Goal: Navigation & Orientation: Find specific page/section

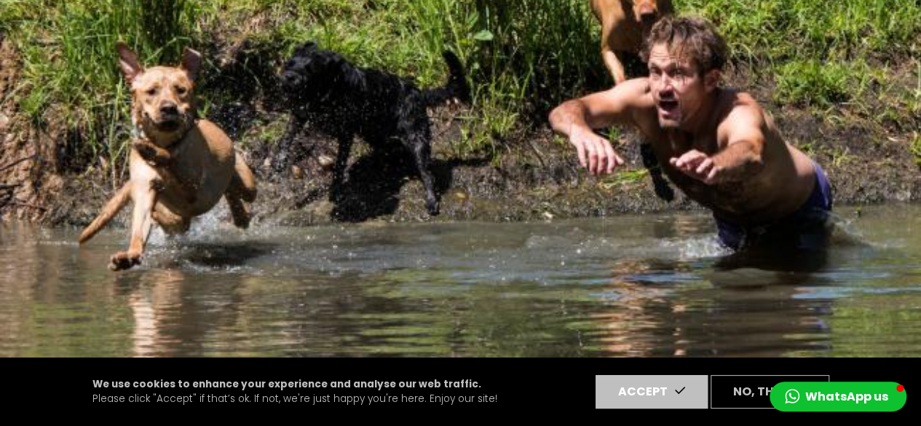
scroll to position [255, 0]
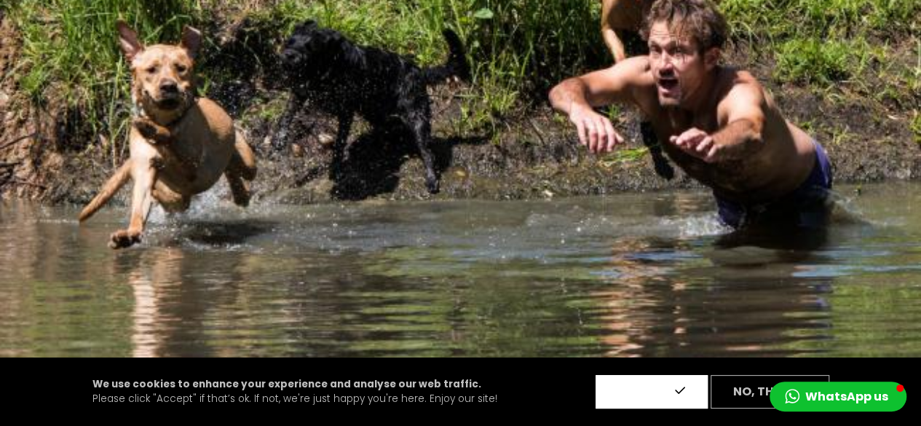
click at [627, 389] on button "Accept" at bounding box center [651, 391] width 112 height 33
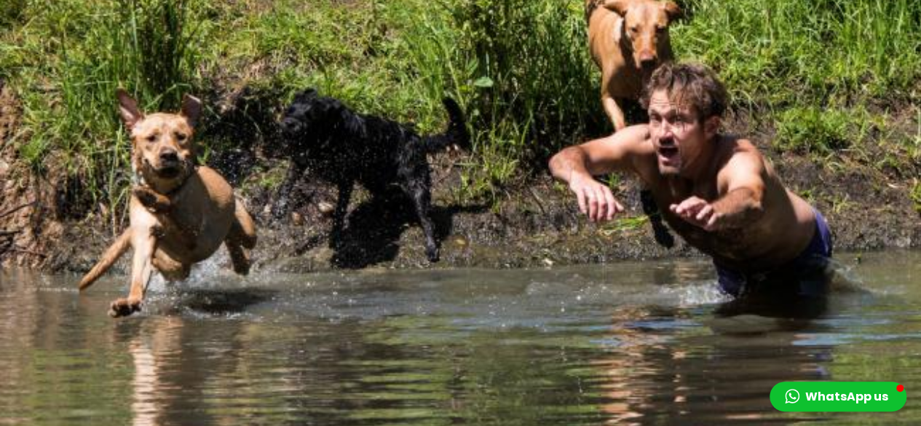
scroll to position [0, 0]
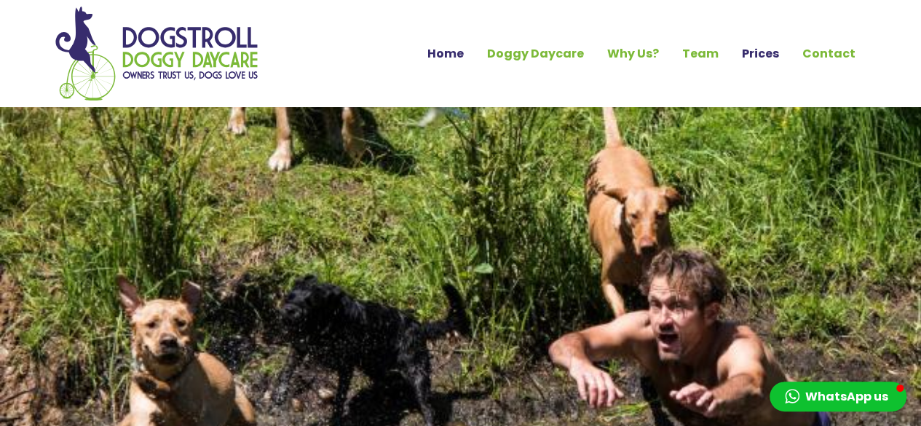
click at [756, 55] on link "Prices" at bounding box center [760, 53] width 60 height 25
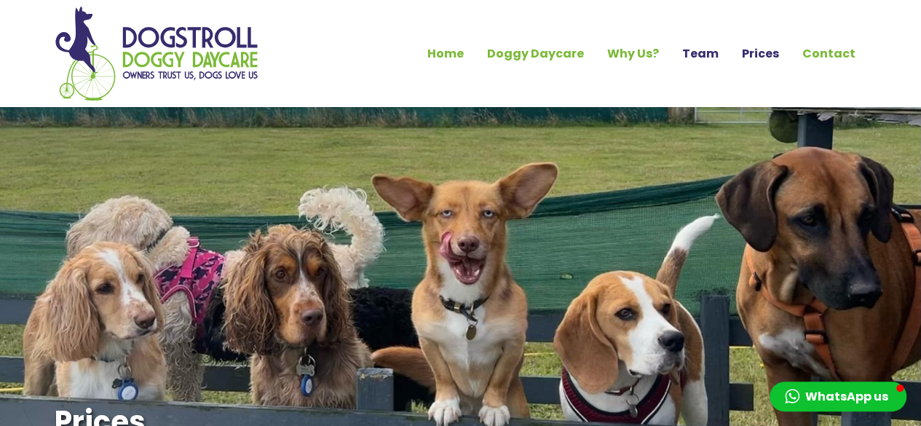
click at [716, 47] on link "Team" at bounding box center [700, 53] width 60 height 25
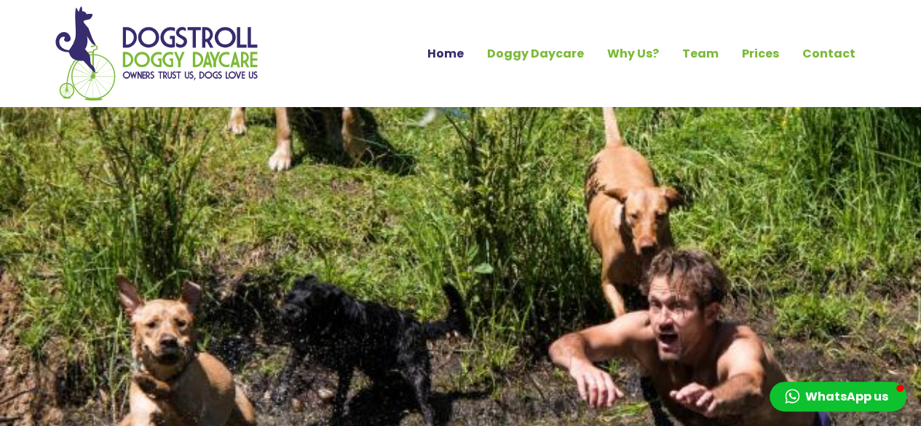
scroll to position [8, 0]
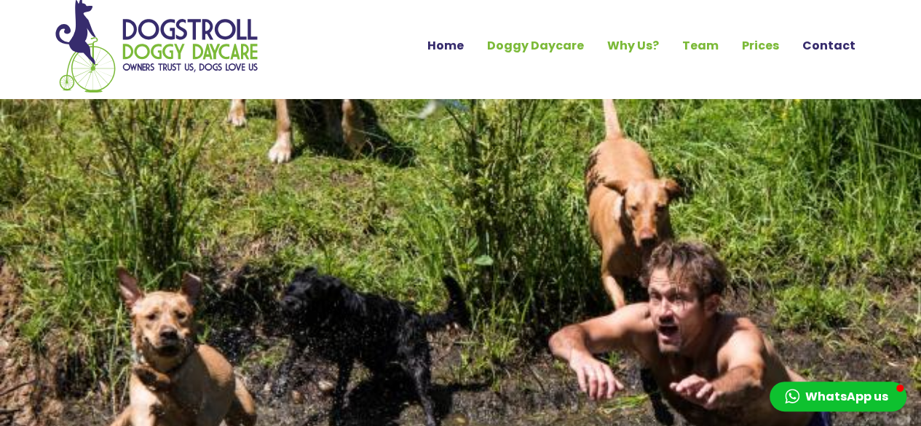
click at [834, 44] on link "Contact" at bounding box center [828, 45] width 76 height 25
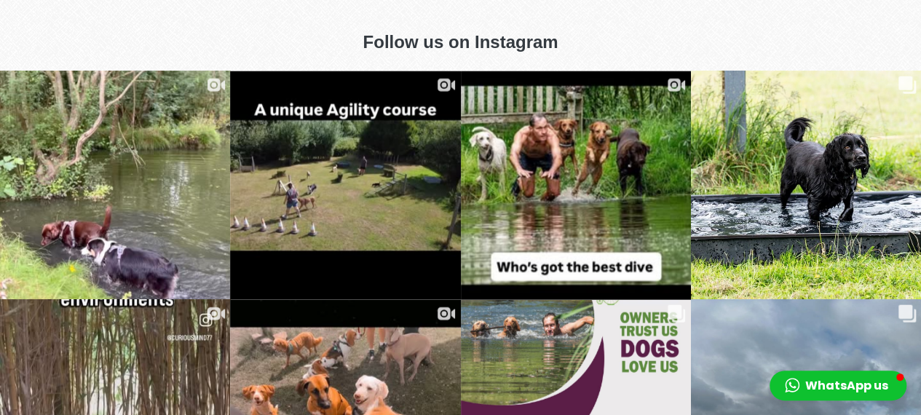
scroll to position [1605, 0]
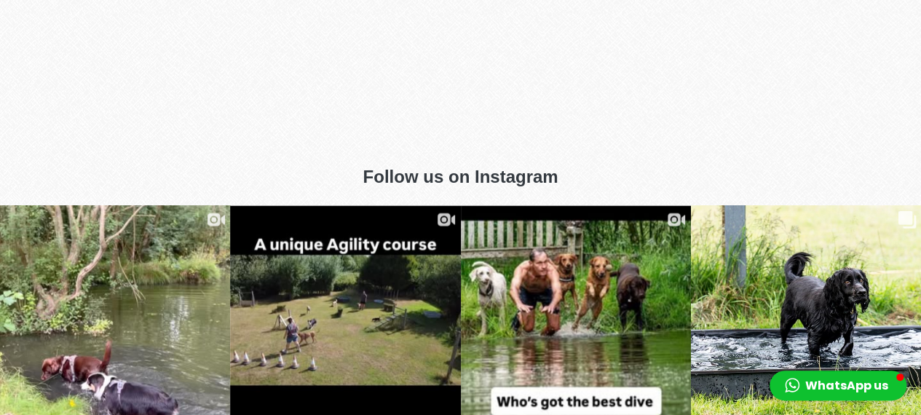
click at [526, 181] on div "Follow us on Instagram" at bounding box center [460, 177] width 921 height 58
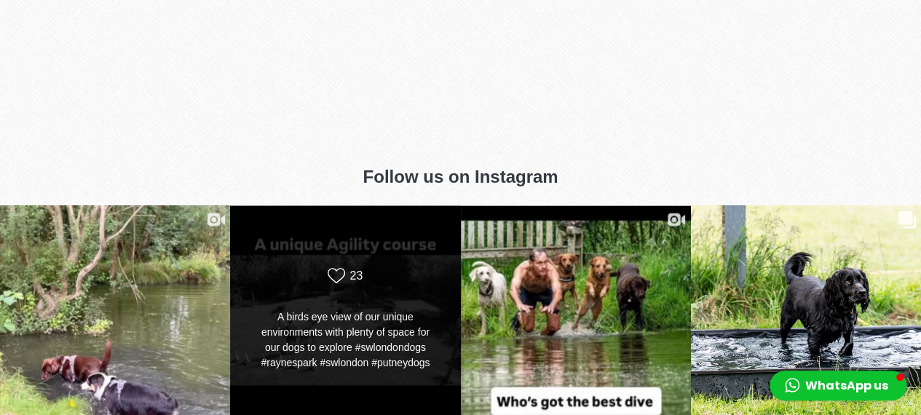
click at [365, 344] on img at bounding box center [344, 319] width 231 height 411
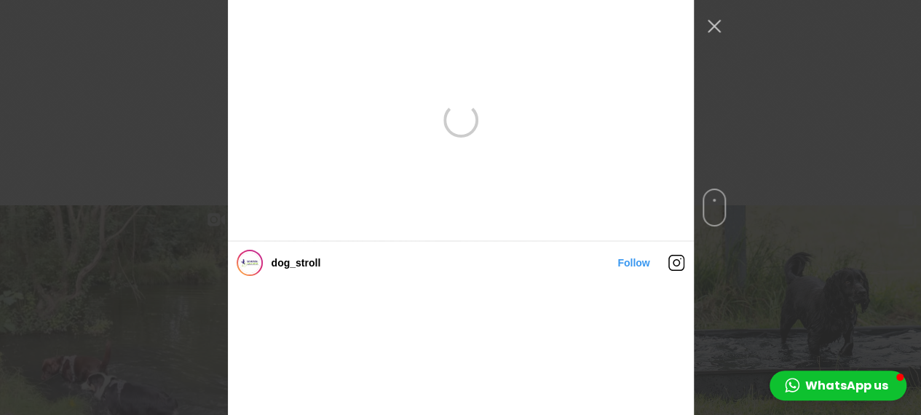
click at [365, 344] on img "Instagram Feed popup" at bounding box center [461, 401] width 466 height 233
click at [741, 279] on div "dog_stroll Follow" at bounding box center [460, 207] width 921 height 415
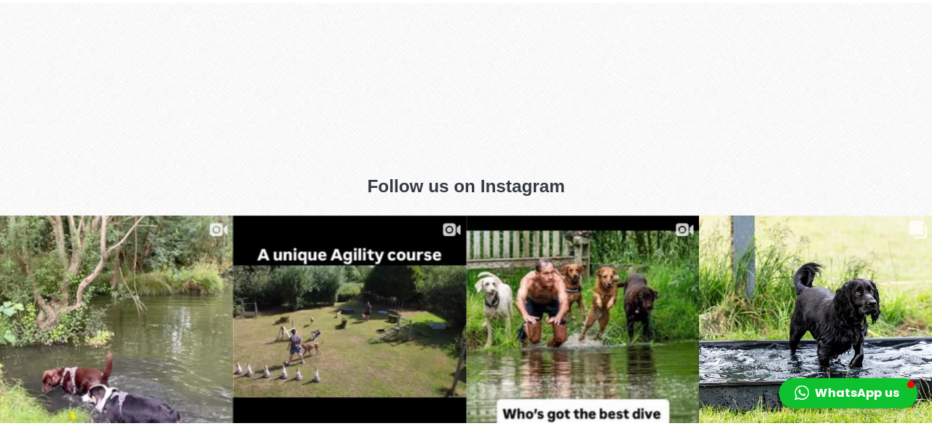
scroll to position [241, 0]
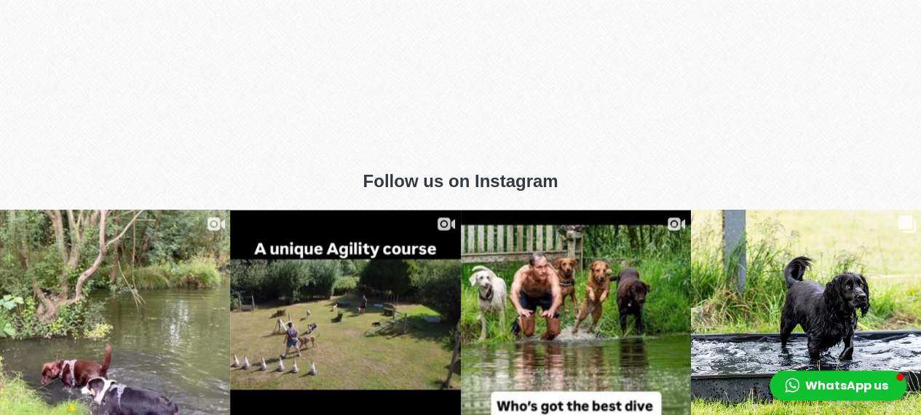
click at [219, 175] on div "Follow us on Instagram" at bounding box center [460, 181] width 921 height 58
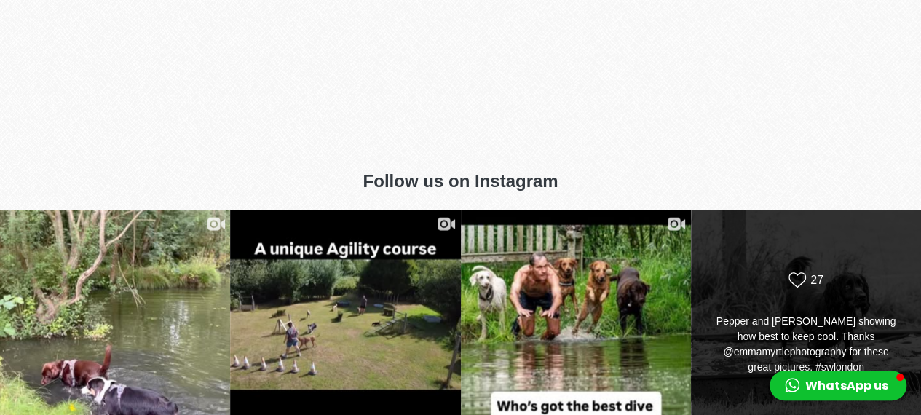
click at [812, 298] on div "Likes Count 27 Pepper and [PERSON_NAME] showing how best to keep cool. Thanks @…" at bounding box center [806, 324] width 186 height 107
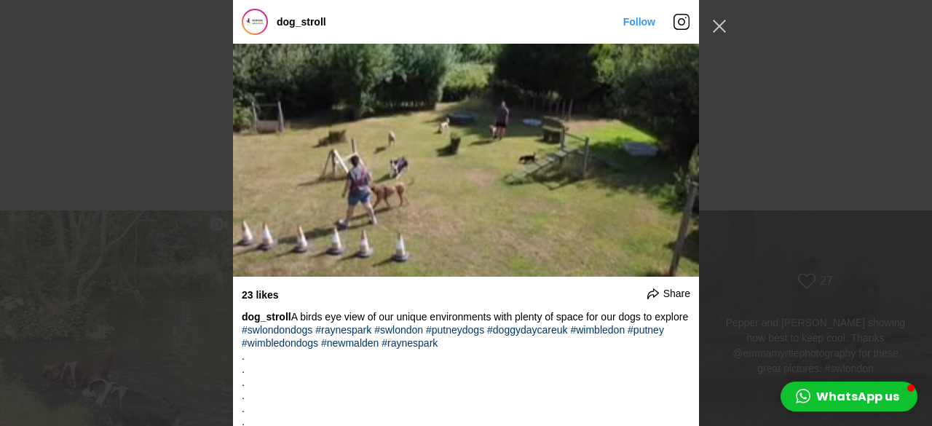
scroll to position [1907, 0]
